Goal: Obtain resource: Obtain resource

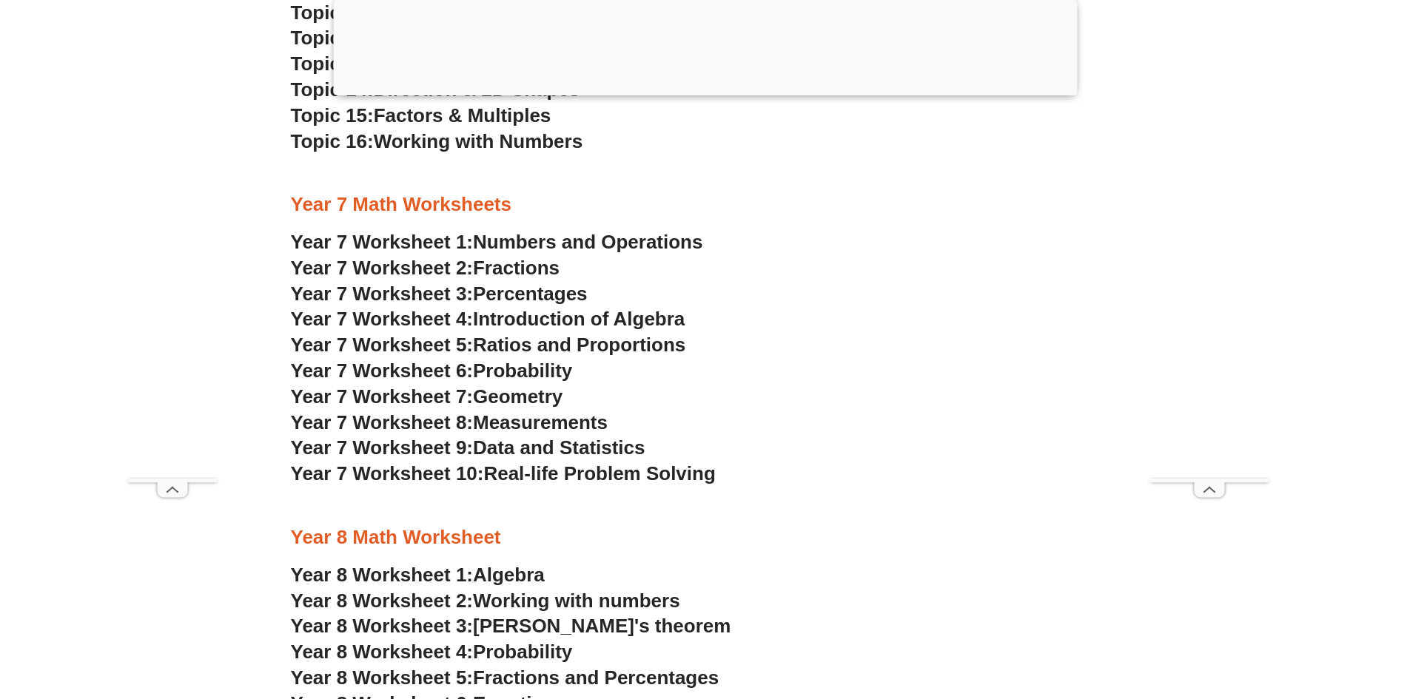
scroll to position [4509, 0]
click at [423, 266] on span "Year 7 Worksheet 2:" at bounding box center [382, 267] width 183 height 22
click at [405, 239] on span "Year 7 Worksheet 1:" at bounding box center [382, 241] width 183 height 22
click at [500, 426] on span "Measurements" at bounding box center [540, 422] width 135 height 22
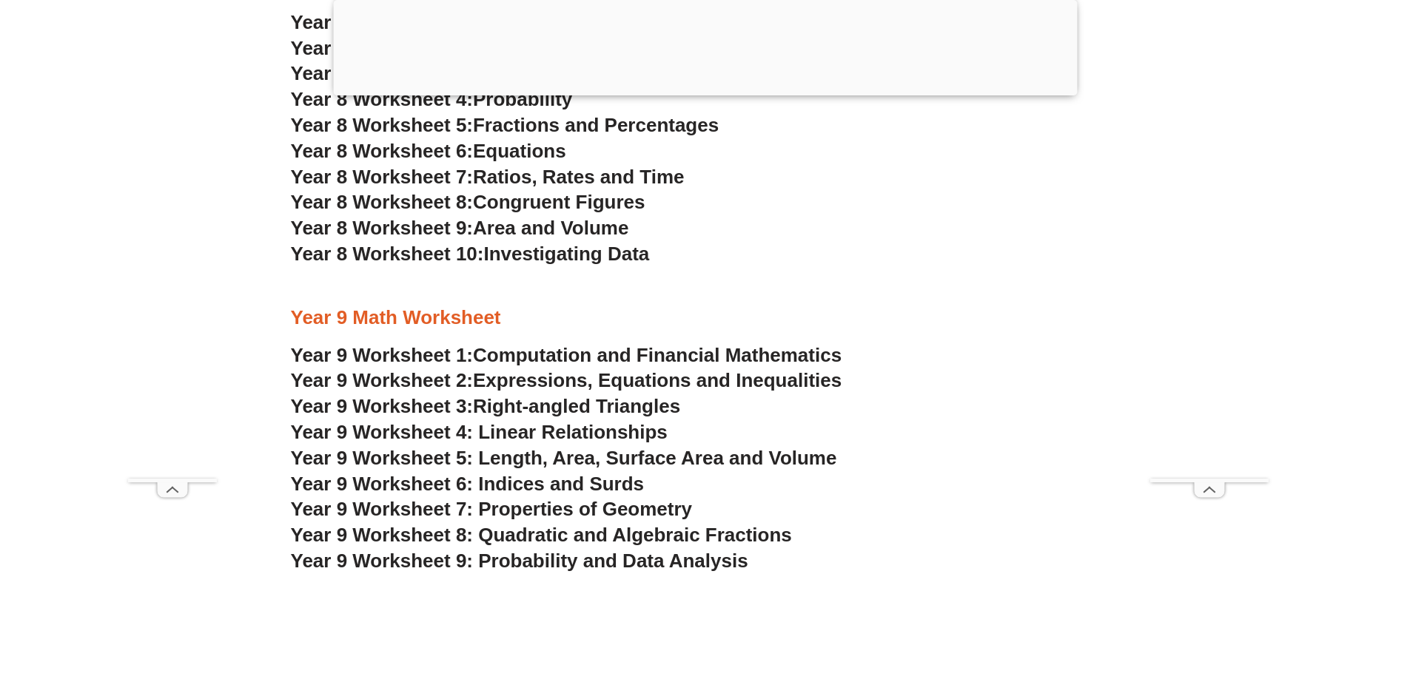
scroll to position [5175, 0]
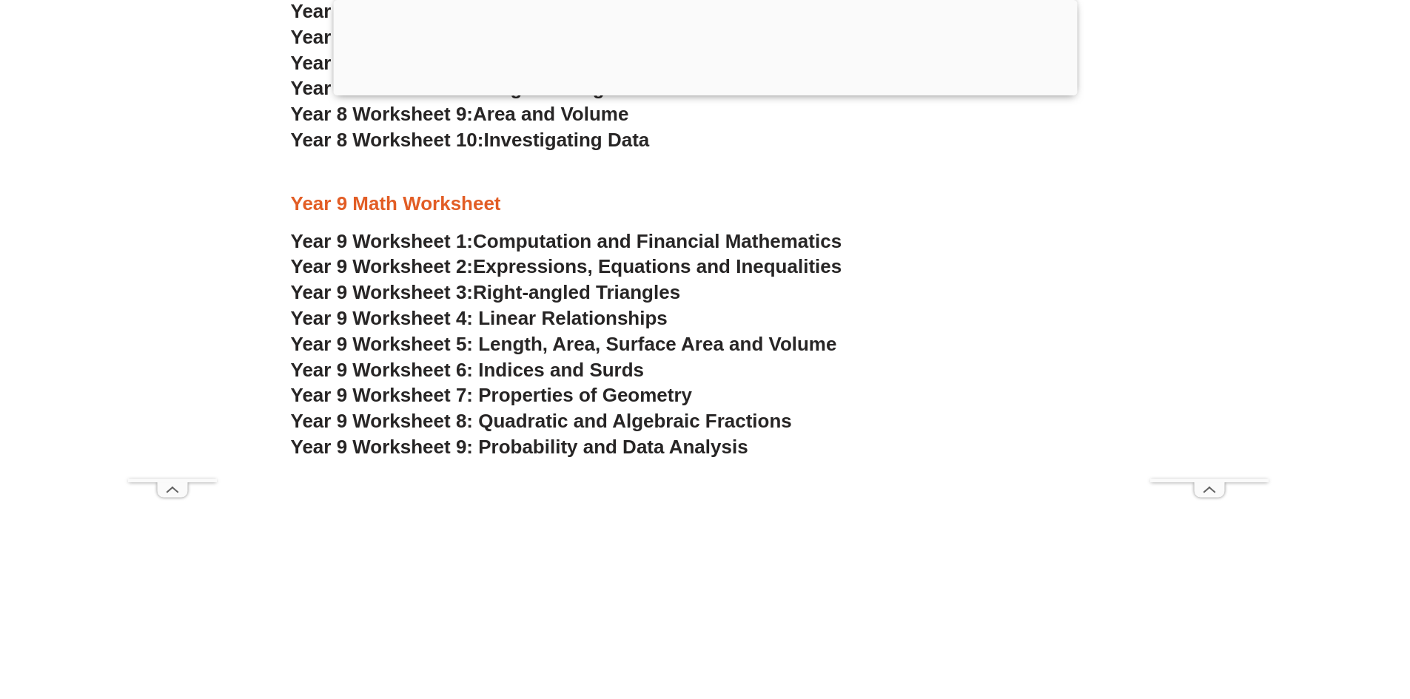
click at [393, 264] on span "Year 9 Worksheet 2:" at bounding box center [382, 266] width 183 height 22
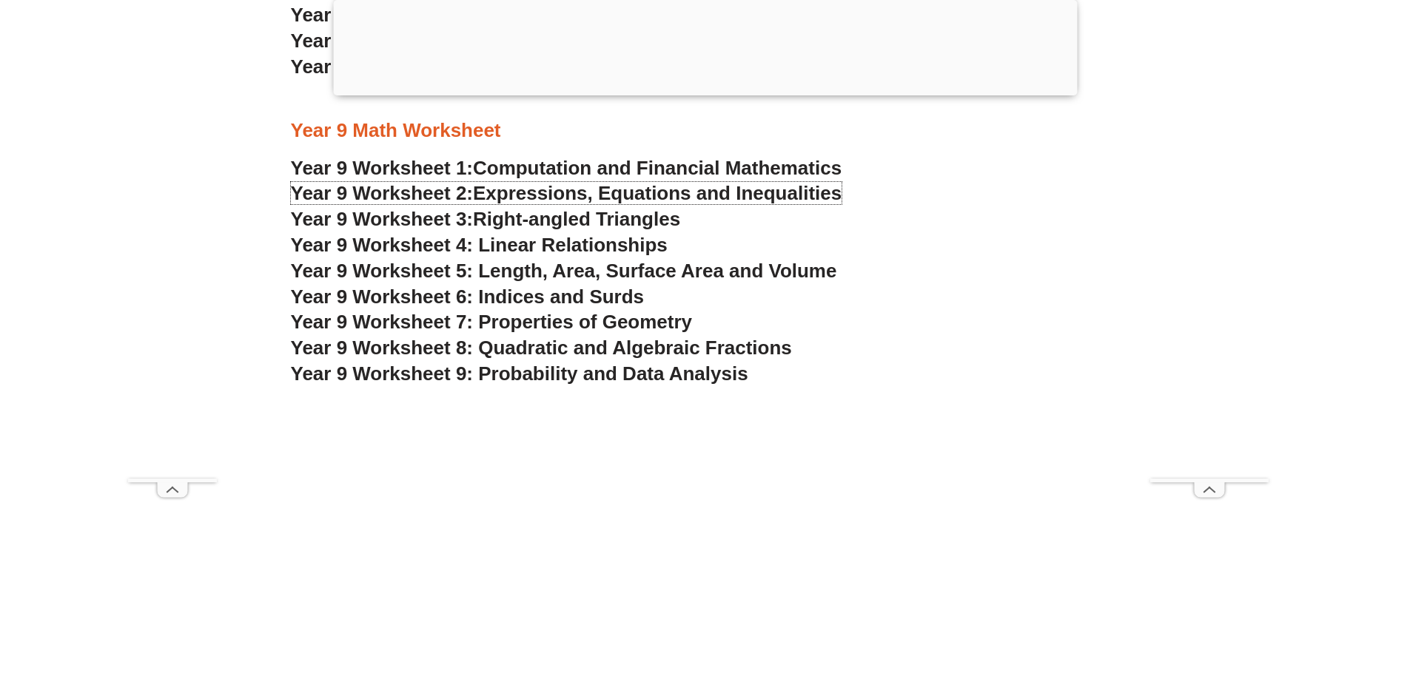
scroll to position [5249, 0]
click at [516, 272] on span "Year 9 Worksheet 5: Length, Area, Surface Area and Volume" at bounding box center [564, 270] width 546 height 22
click at [521, 298] on span "Year 9 Worksheet 6: Indices and Surds" at bounding box center [468, 296] width 354 height 22
click at [427, 243] on span "Year 9 Worksheet 4: Linear Relationships" at bounding box center [479, 244] width 377 height 22
click at [543, 168] on span "Computation and Financial Mathematics" at bounding box center [657, 167] width 368 height 22
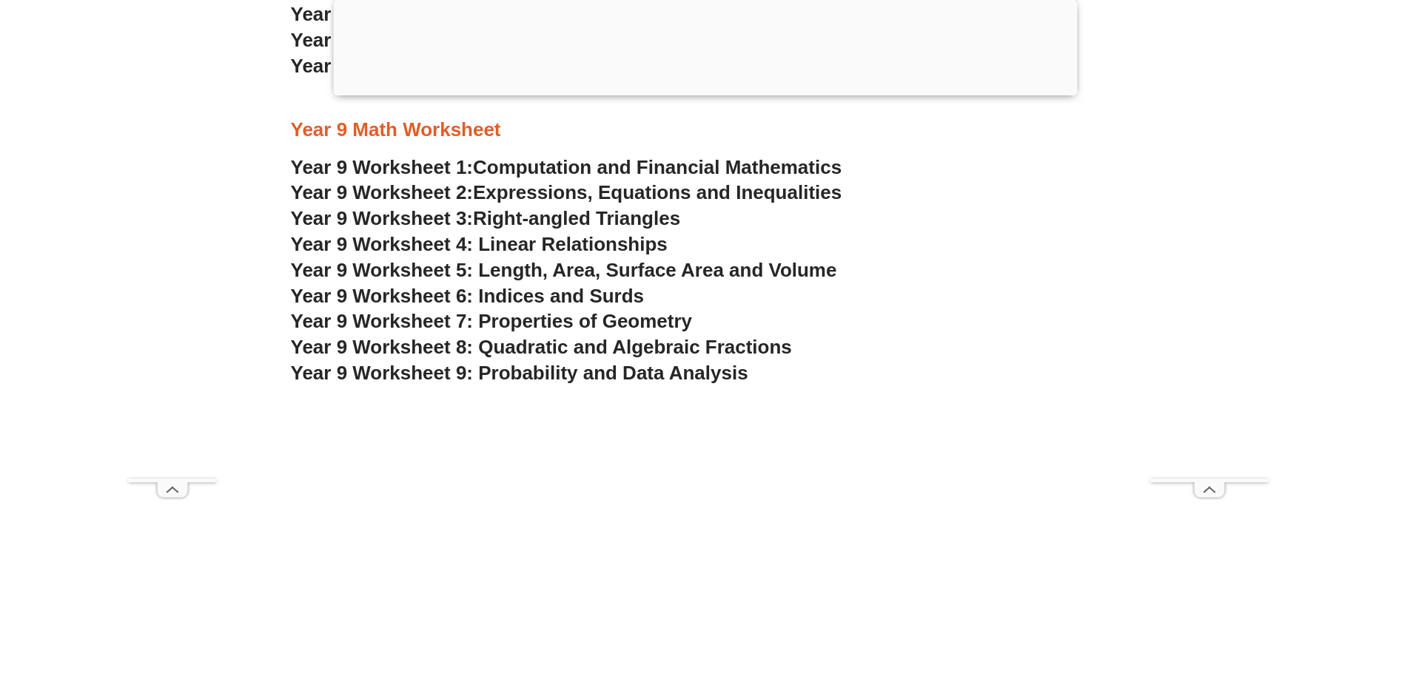
click at [569, 272] on span "Year 9 Worksheet 5: Length, Area, Surface Area and Volume" at bounding box center [564, 270] width 546 height 22
